Goal: Task Accomplishment & Management: Use online tool/utility

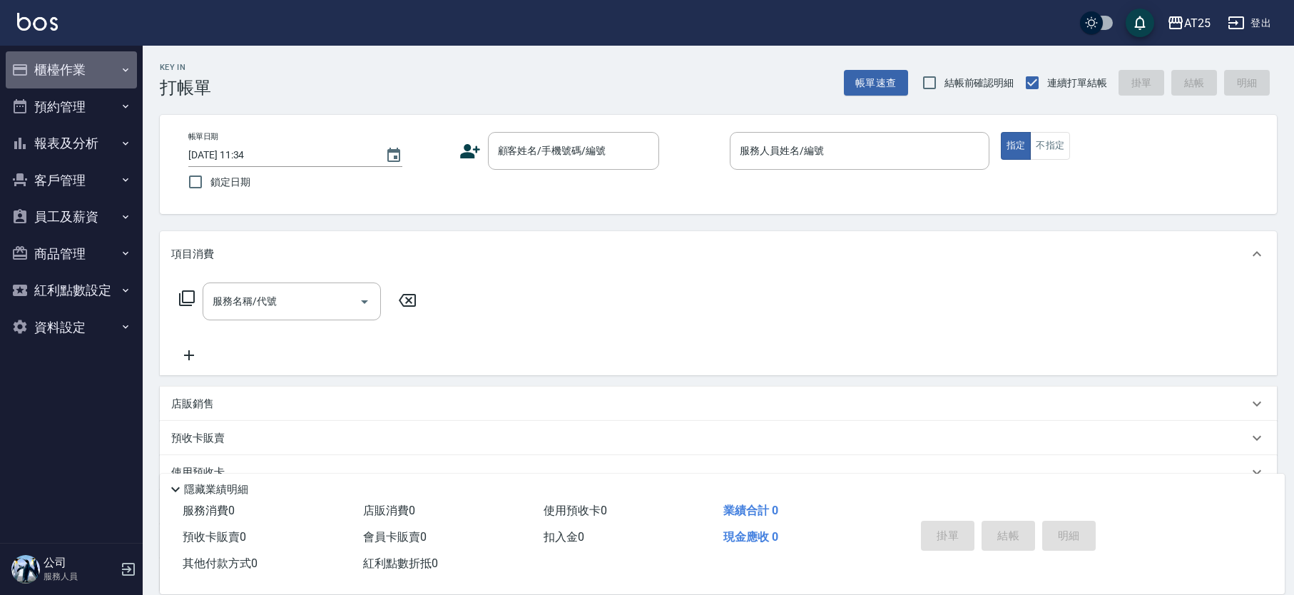
click at [93, 73] on button "櫃檯作業" at bounding box center [71, 69] width 131 height 37
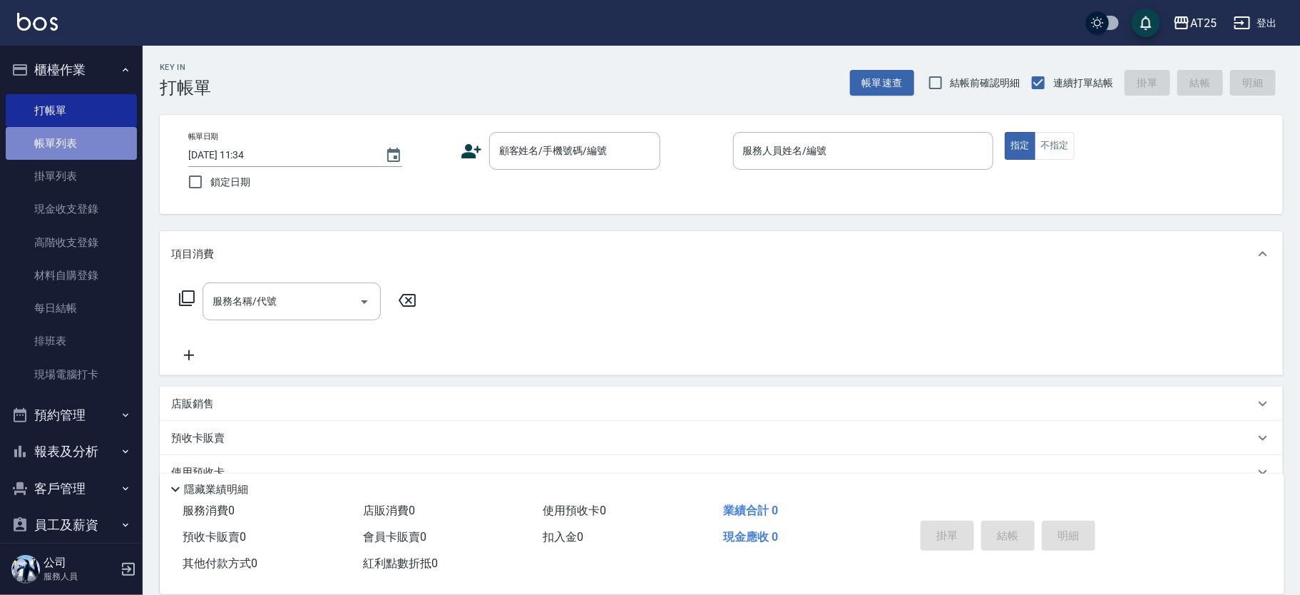
click at [81, 140] on link "帳單列表" at bounding box center [71, 143] width 131 height 33
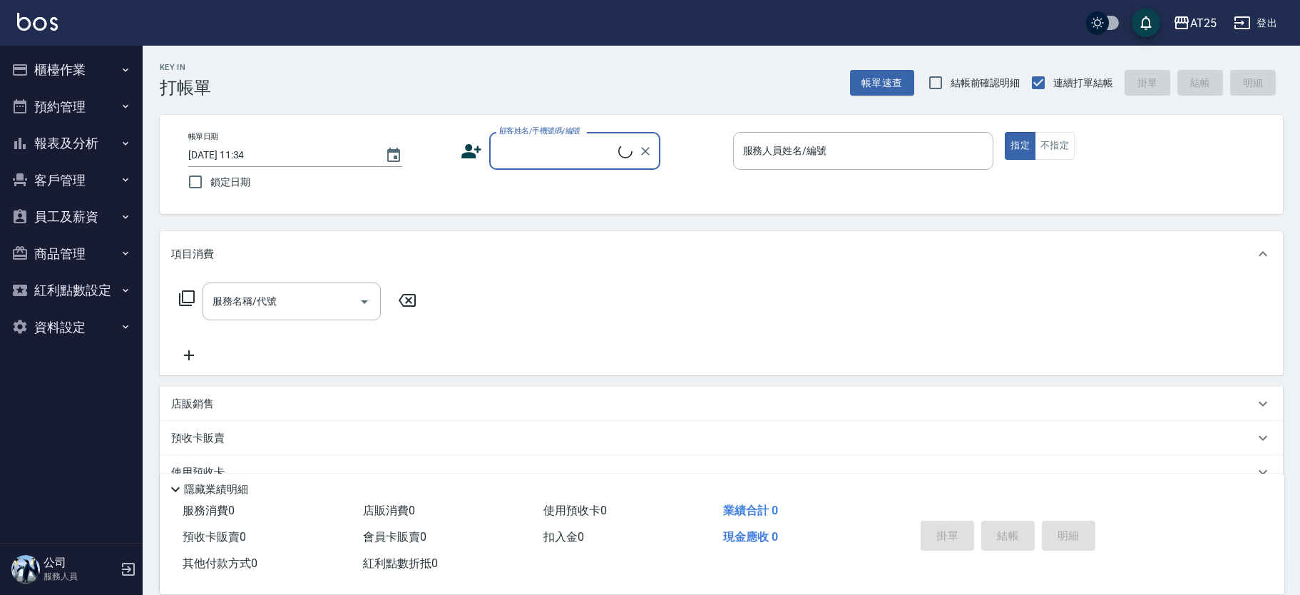
click at [81, 81] on button "櫃檯作業" at bounding box center [71, 69] width 131 height 37
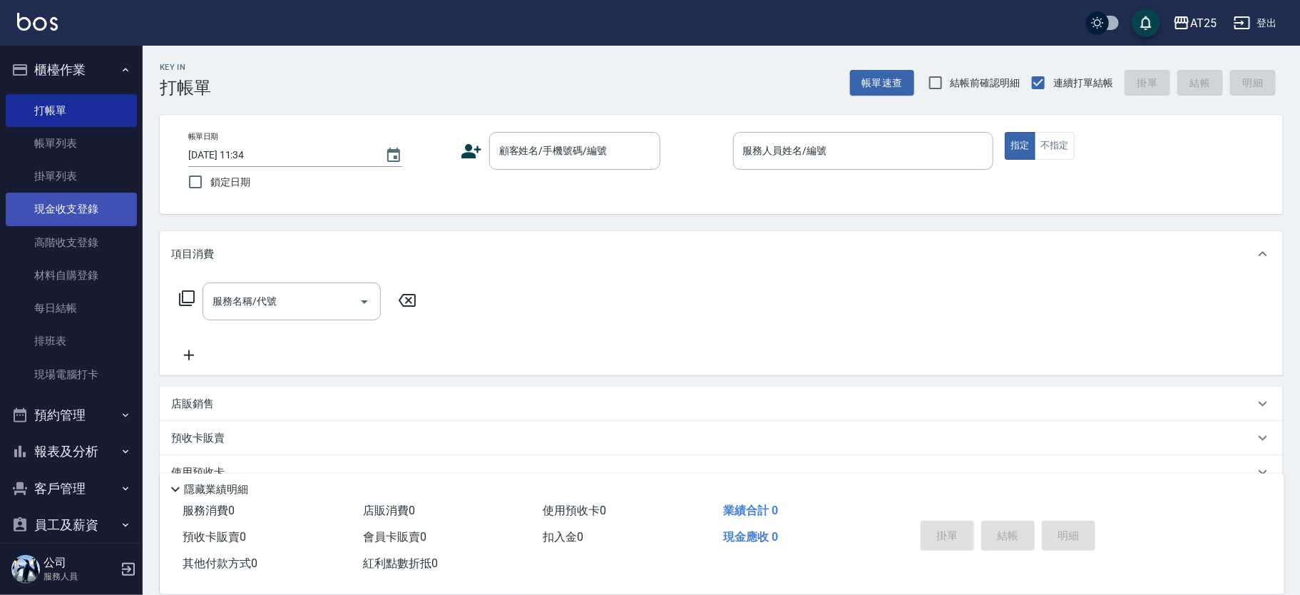
click at [93, 262] on link "材料自購登錄" at bounding box center [71, 275] width 131 height 33
